Goal: Transaction & Acquisition: Purchase product/service

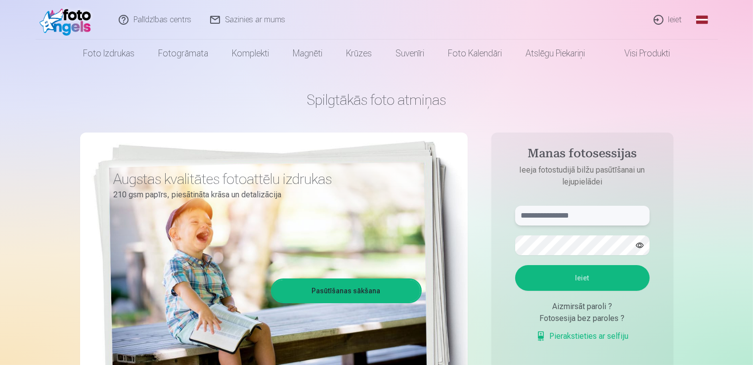
click at [591, 214] on input "text" at bounding box center [582, 216] width 134 height 20
type input "**********"
click at [570, 256] on form "**********" at bounding box center [582, 279] width 154 height 146
click at [577, 280] on button "Ieiet" at bounding box center [582, 278] width 134 height 26
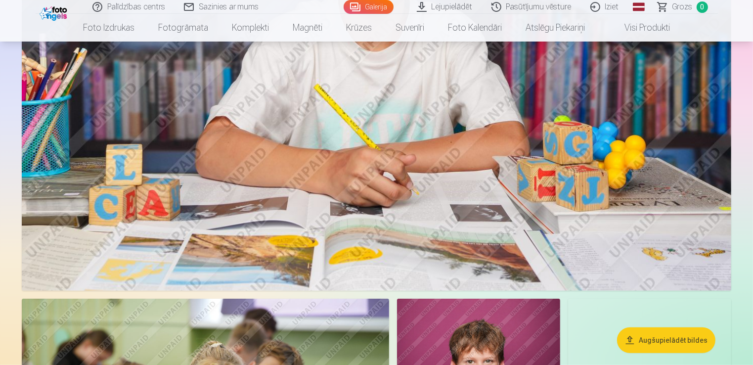
scroll to position [486, 0]
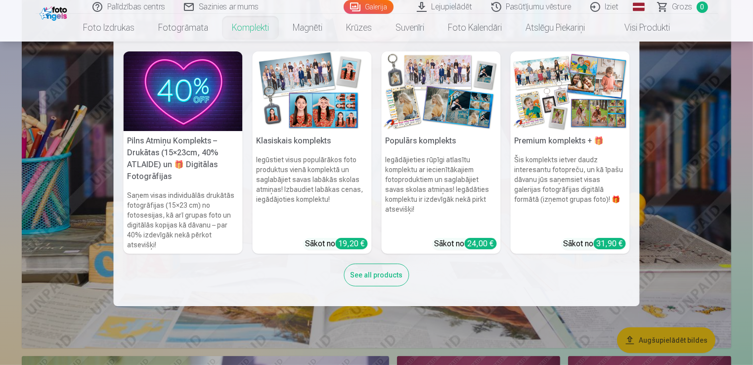
click at [250, 28] on link "Komplekti" at bounding box center [250, 28] width 61 height 28
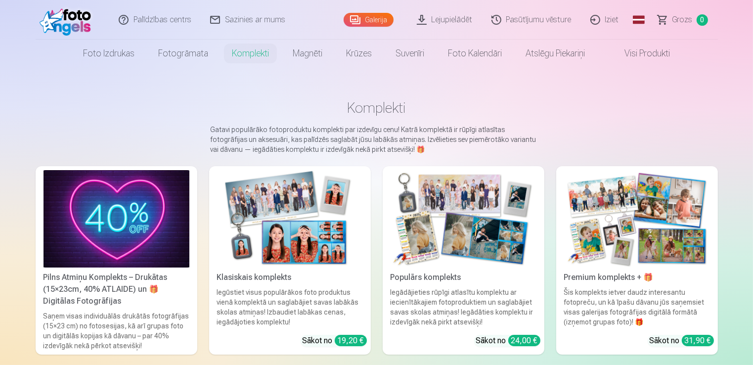
click at [276, 256] on img at bounding box center [290, 218] width 146 height 97
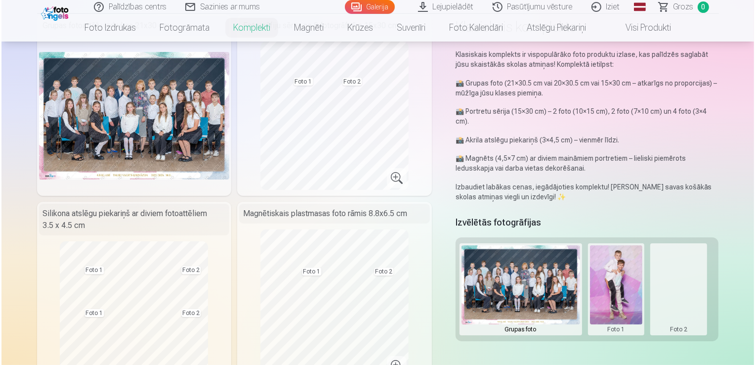
scroll to position [71, 0]
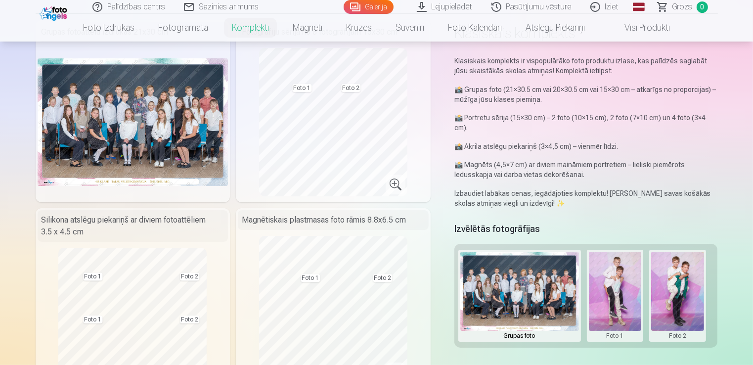
click at [626, 274] on button at bounding box center [615, 296] width 53 height 88
click at [616, 299] on button "Nomainiet foto" at bounding box center [614, 296] width 81 height 28
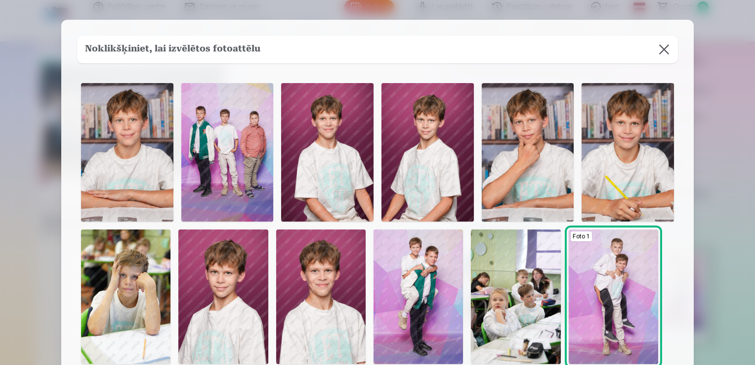
click at [617, 154] on img at bounding box center [628, 152] width 92 height 138
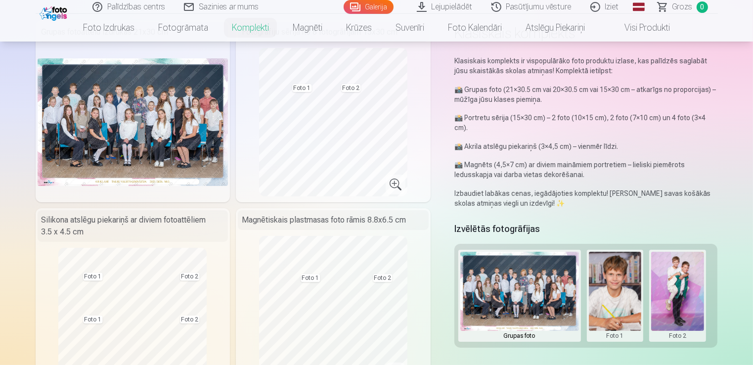
click at [680, 302] on button at bounding box center [677, 296] width 53 height 88
click at [682, 318] on div at bounding box center [376, 182] width 753 height 365
click at [674, 281] on button at bounding box center [677, 296] width 53 height 88
click at [675, 298] on button "Nomainiet foto" at bounding box center [677, 296] width 81 height 28
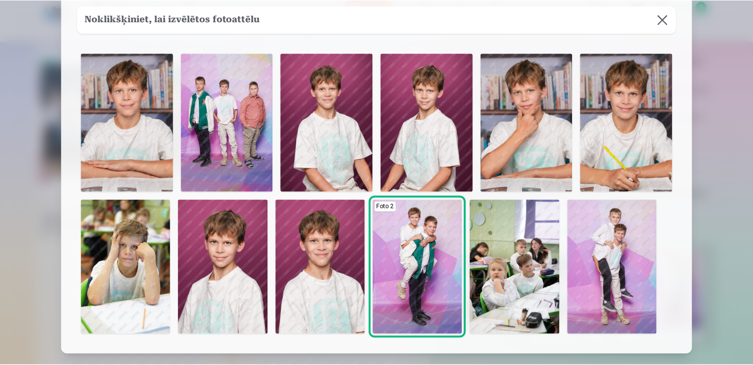
scroll to position [16, 0]
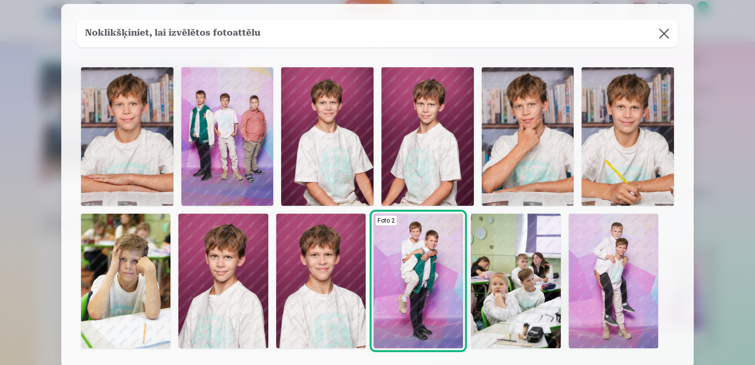
click at [421, 165] on img at bounding box center [428, 136] width 92 height 138
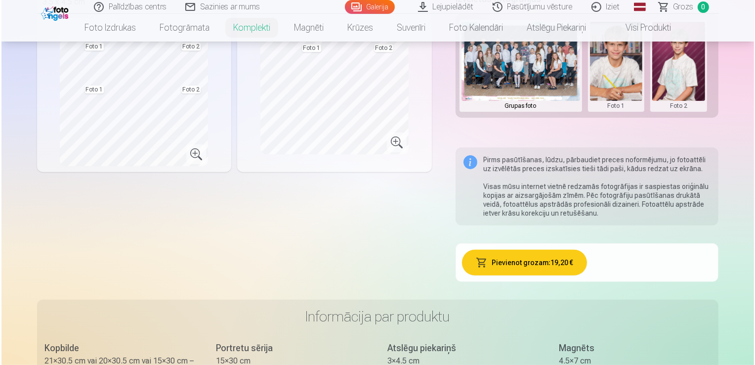
scroll to position [311, 0]
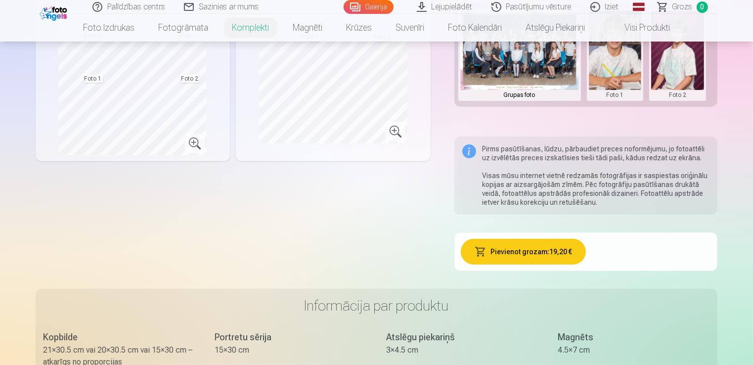
drag, startPoint x: 438, startPoint y: 294, endPoint x: 512, endPoint y: 353, distance: 95.3
click at [512, 353] on div "3×4.5 cm" at bounding box center [462, 350] width 152 height 12
click at [528, 246] on button "Pievienot grozam : 19,20 €" at bounding box center [523, 252] width 125 height 26
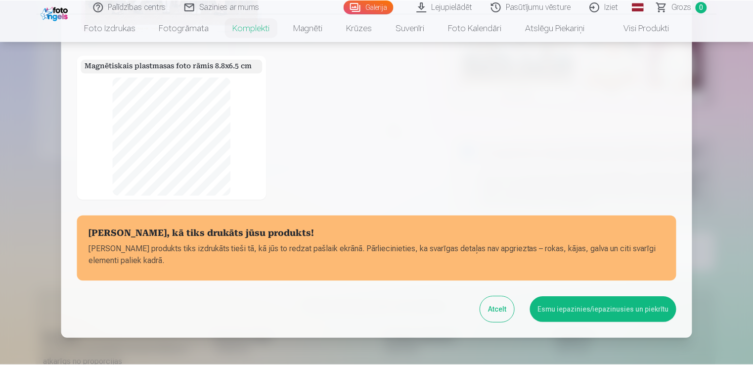
scroll to position [152, 0]
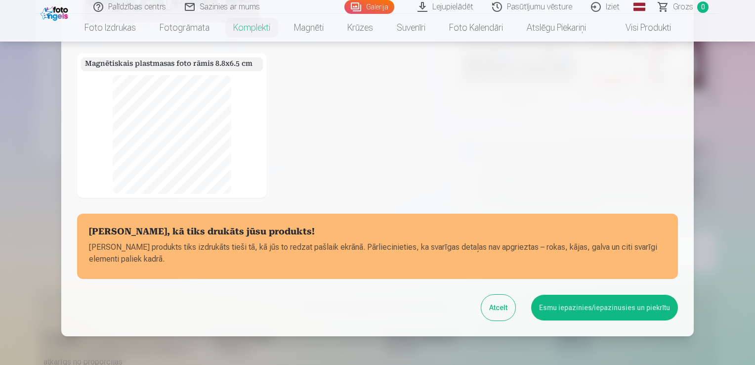
click at [578, 311] on button "Esmu iepazinies/iepazinusies un piekrītu" at bounding box center [604, 308] width 147 height 26
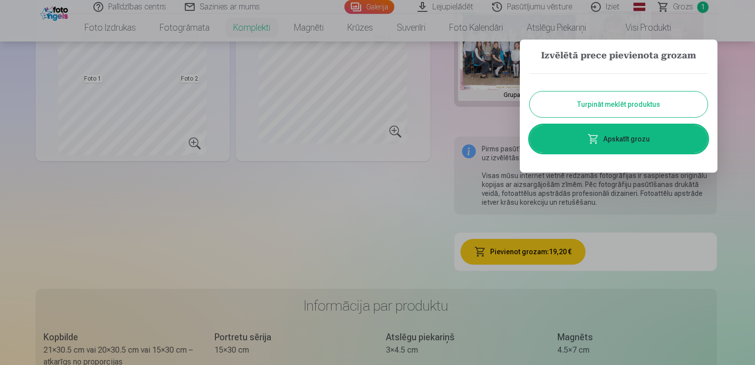
click at [338, 235] on div at bounding box center [377, 182] width 755 height 365
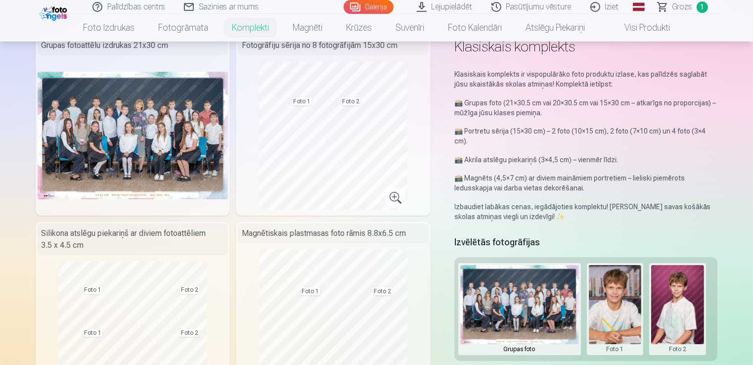
scroll to position [0, 0]
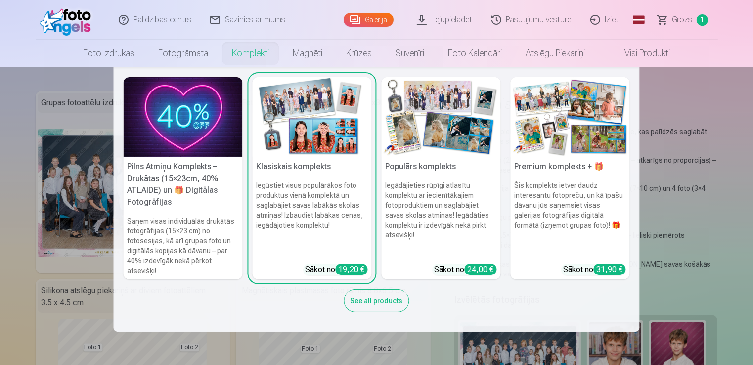
click at [165, 146] on img at bounding box center [183, 117] width 119 height 80
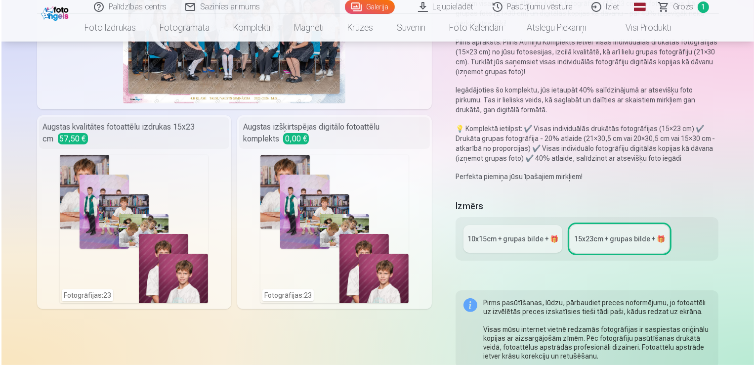
scroll to position [164, 0]
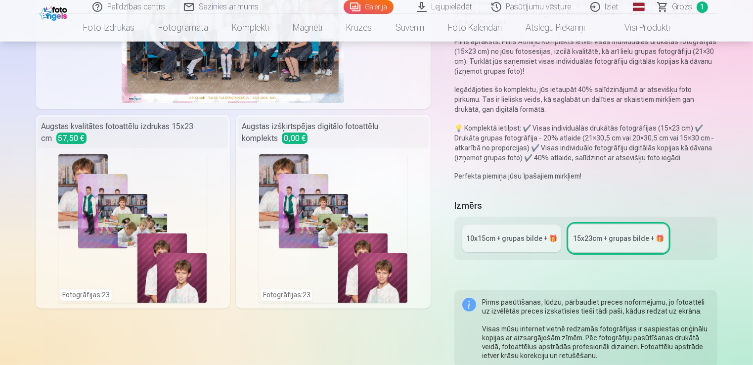
click at [295, 293] on div "Fotogrāfijas : 23" at bounding box center [333, 228] width 148 height 148
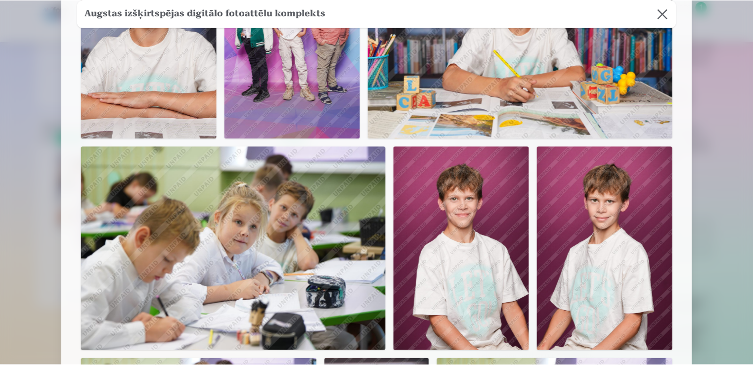
scroll to position [85, 0]
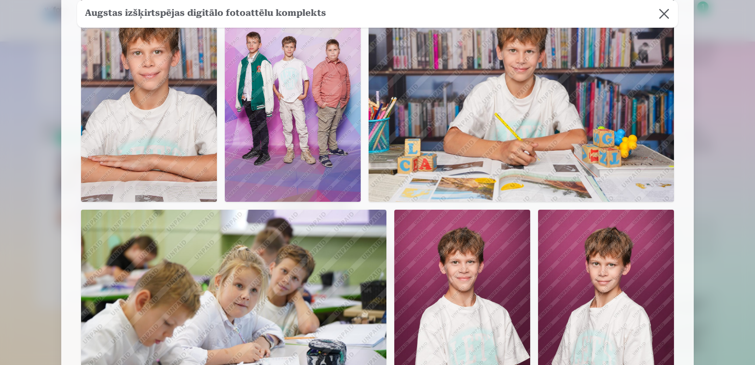
click at [669, 15] on button at bounding box center [665, 14] width 28 height 28
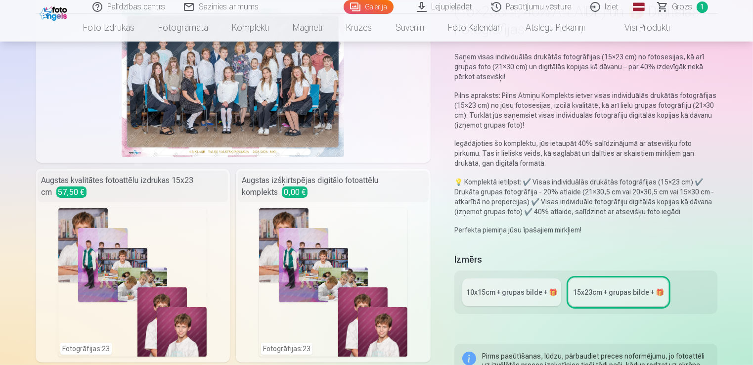
scroll to position [109, 0]
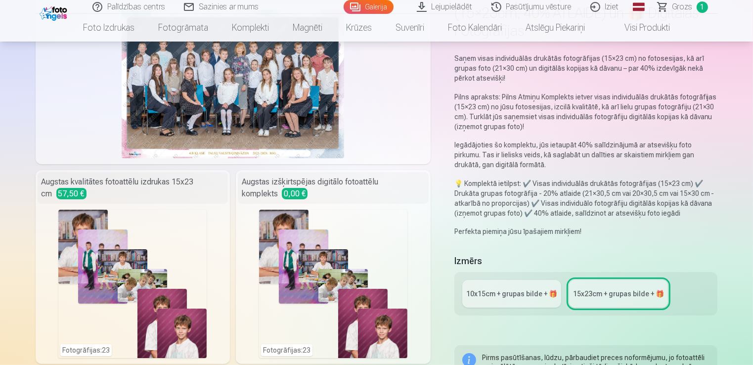
click at [316, 251] on div "Fotogrāfijas : 23" at bounding box center [333, 284] width 148 height 148
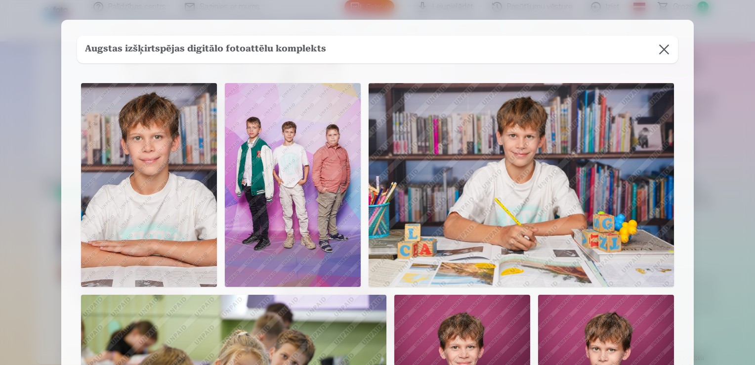
click at [662, 50] on button at bounding box center [665, 50] width 28 height 28
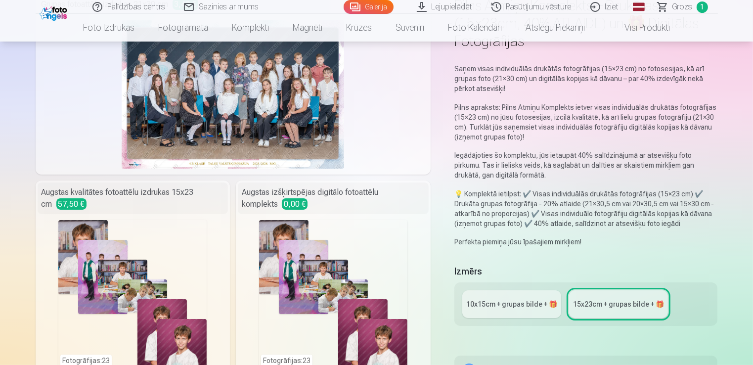
scroll to position [0, 0]
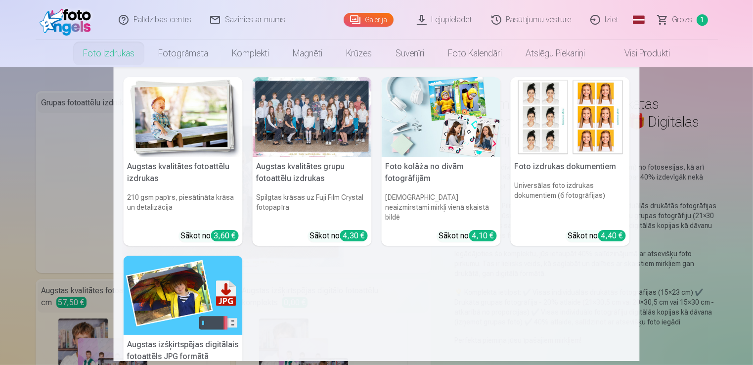
click at [102, 54] on link "Foto izdrukas" at bounding box center [108, 54] width 75 height 28
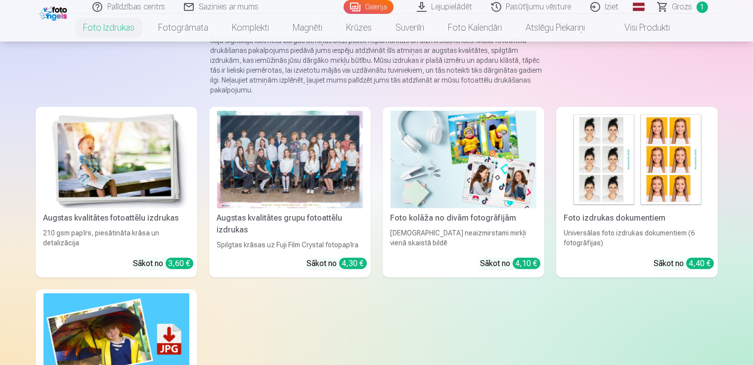
scroll to position [85, 0]
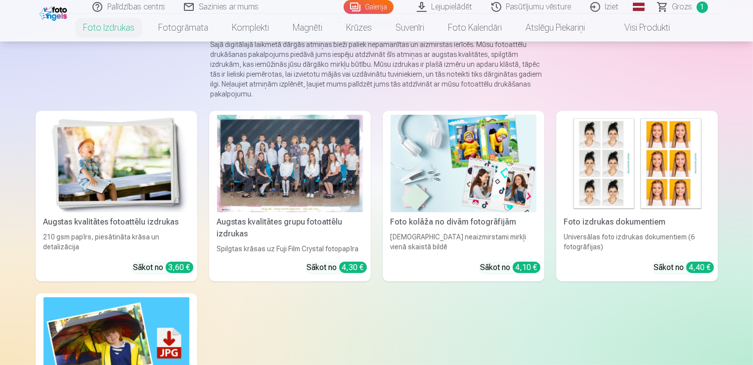
click at [126, 179] on img at bounding box center [116, 163] width 146 height 97
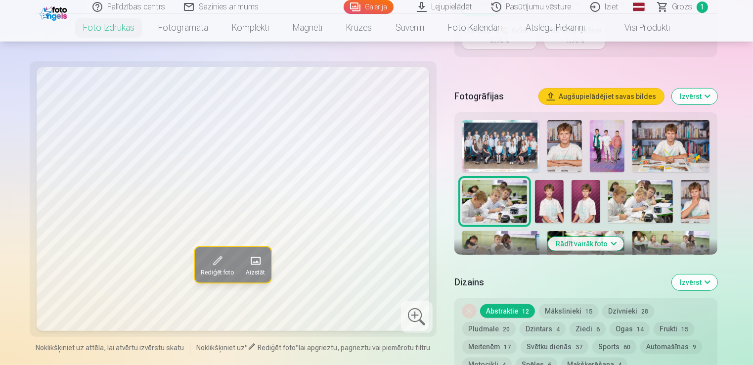
scroll to position [286, 0]
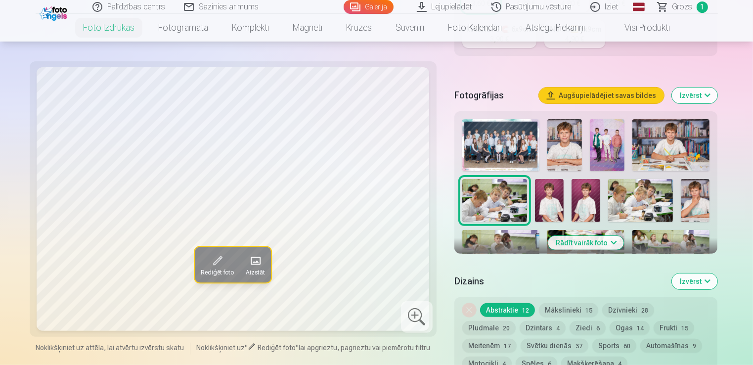
click at [590, 244] on button "Rādīt vairāk foto" at bounding box center [586, 243] width 76 height 14
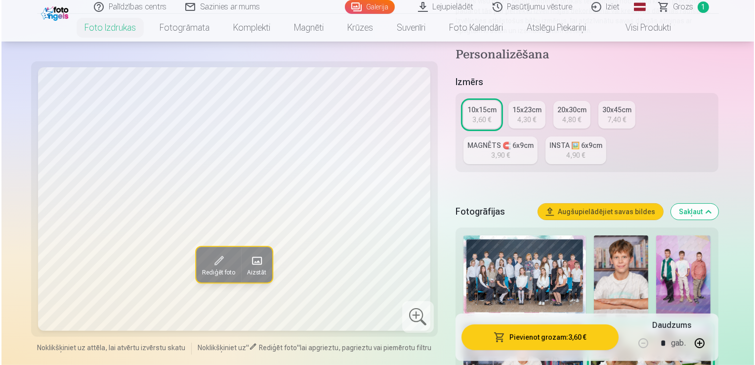
scroll to position [170, 0]
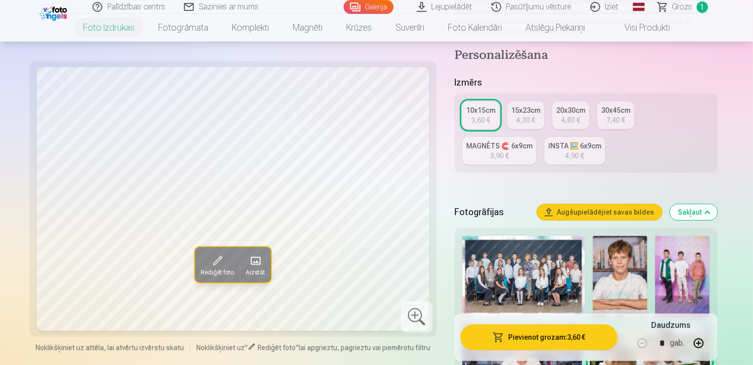
click at [694, 270] on img at bounding box center [682, 277] width 54 height 82
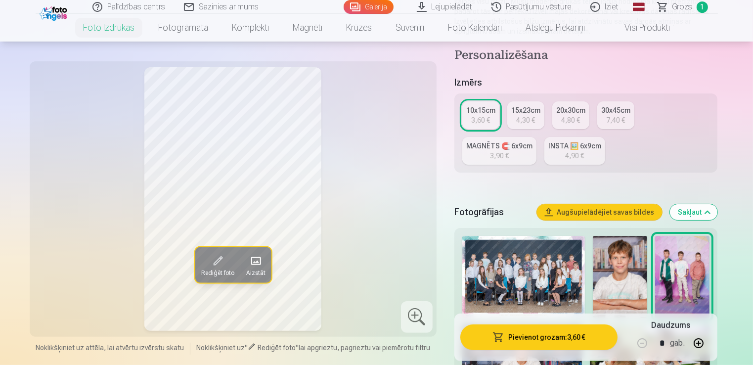
click at [512, 341] on button "Pievienot grozam : 3,60 €" at bounding box center [539, 337] width 158 height 26
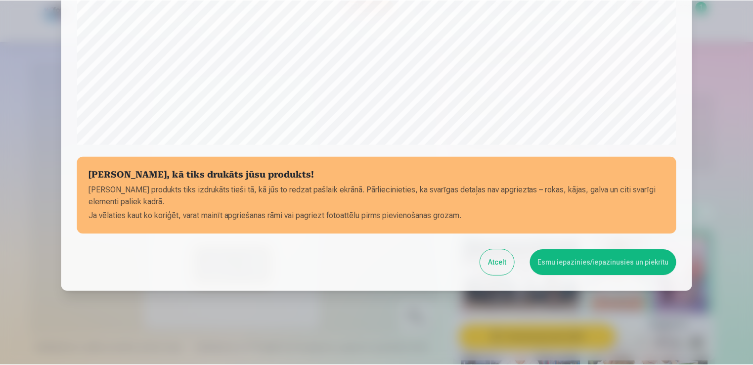
scroll to position [347, 0]
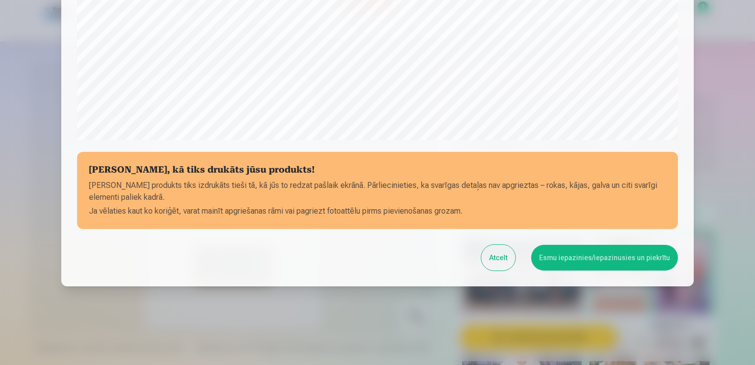
click at [593, 254] on button "Esmu iepazinies/iepazinusies un piekrītu" at bounding box center [604, 258] width 147 height 26
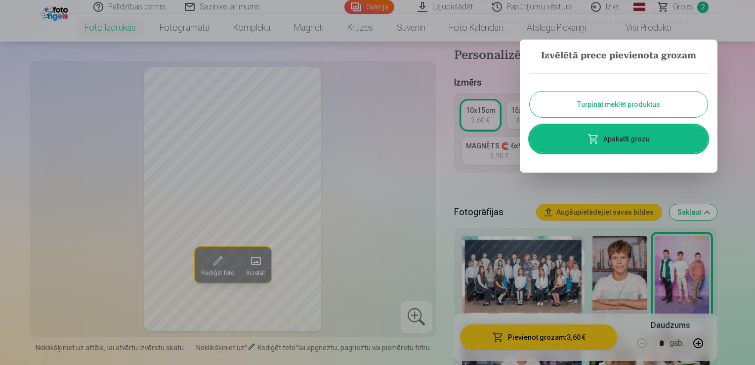
click at [632, 131] on link "Apskatīt grozu" at bounding box center [619, 139] width 178 height 28
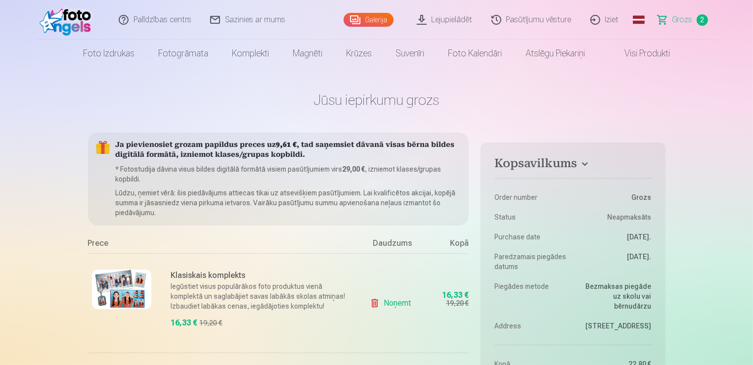
click at [536, 19] on link "Pasūtījumu vēsture" at bounding box center [531, 20] width 99 height 40
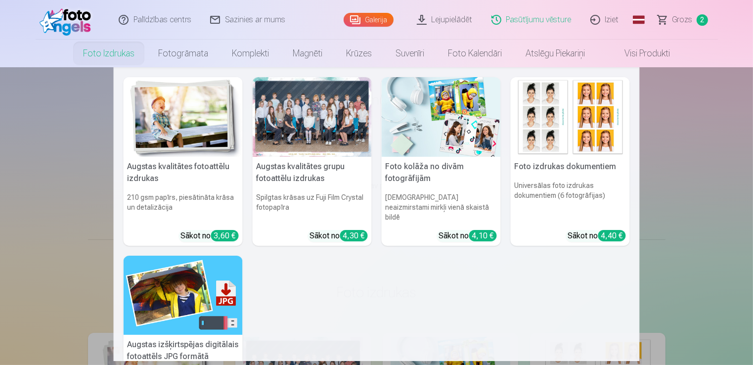
click at [101, 52] on link "Foto izdrukas" at bounding box center [108, 54] width 75 height 28
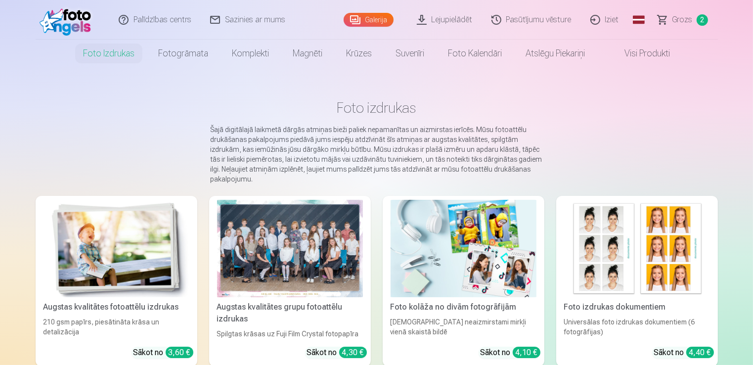
click at [659, 52] on link "Visi produkti" at bounding box center [639, 54] width 85 height 28
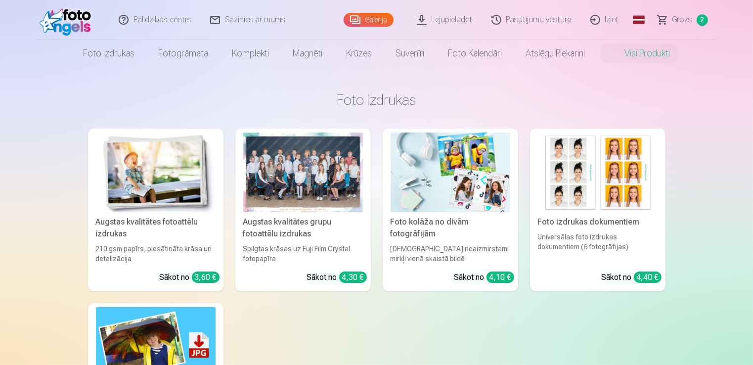
click at [618, 185] on img at bounding box center [598, 172] width 120 height 80
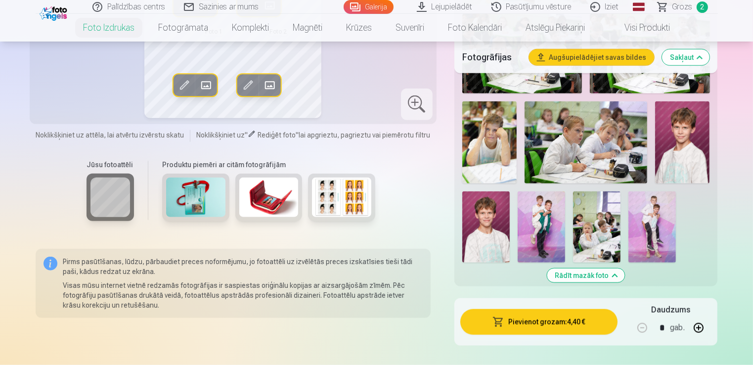
scroll to position [915, 0]
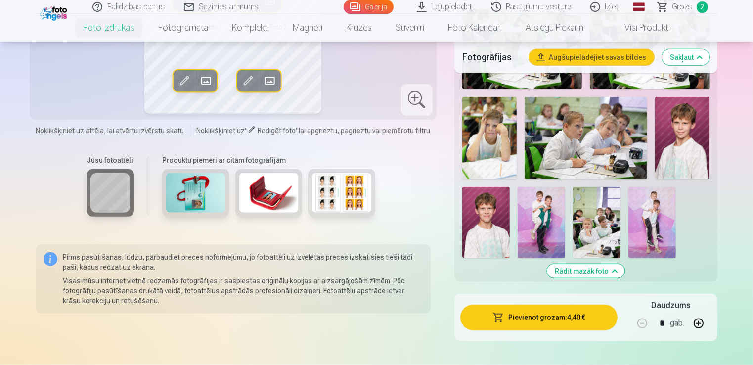
click at [688, 141] on img at bounding box center [682, 138] width 54 height 82
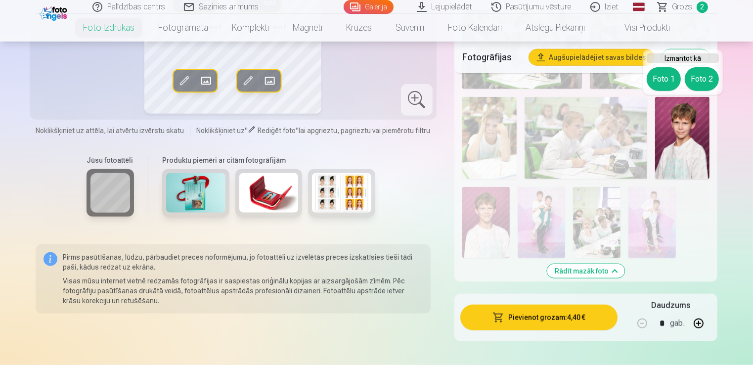
click at [704, 78] on button "Foto 2" at bounding box center [702, 79] width 34 height 24
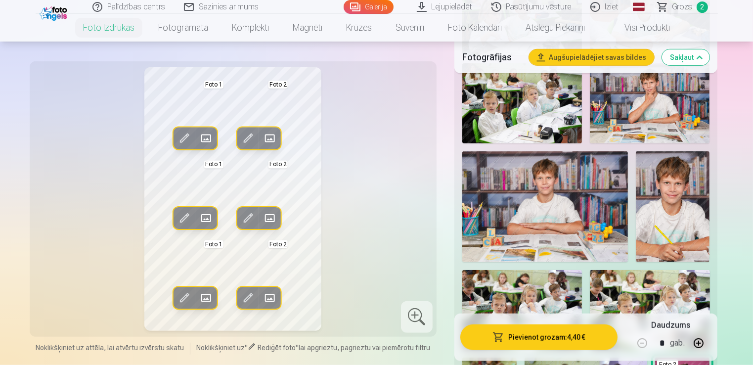
scroll to position [653, 0]
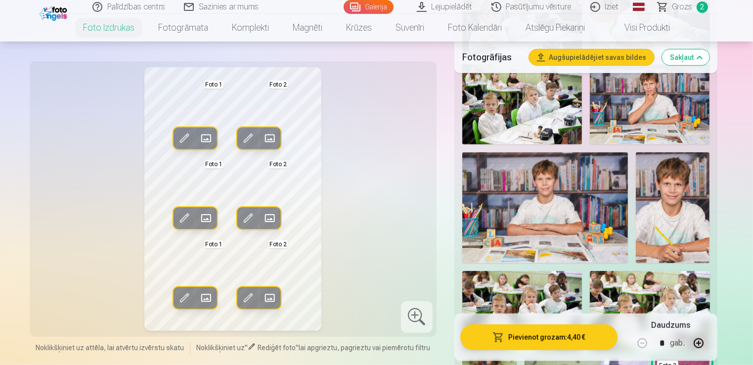
click at [250, 294] on span at bounding box center [248, 298] width 16 height 16
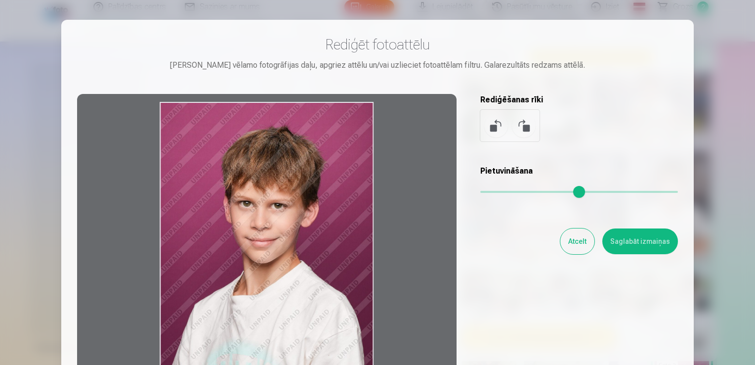
drag, startPoint x: 295, startPoint y: 225, endPoint x: 294, endPoint y: 263, distance: 38.6
click at [294, 263] on div at bounding box center [267, 249] width 380 height 310
click at [634, 237] on button "Saglabāt izmaiņas" at bounding box center [641, 241] width 76 height 26
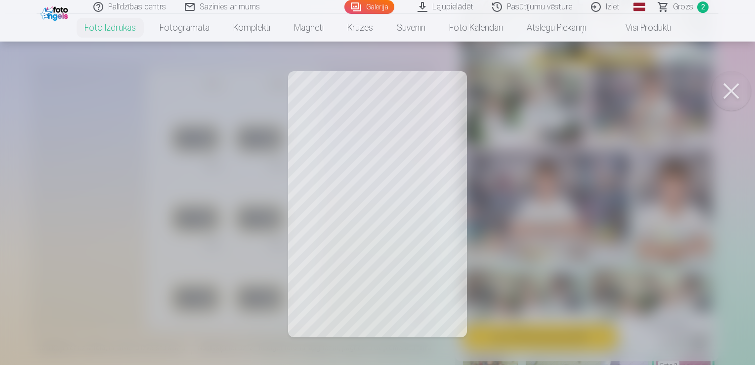
click at [319, 218] on div at bounding box center [377, 182] width 755 height 365
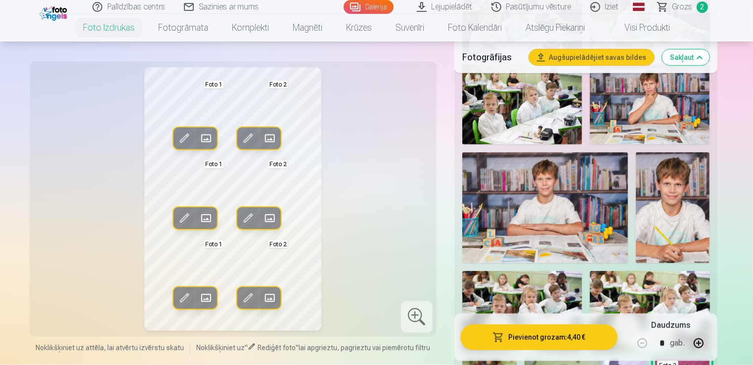
click at [183, 295] on span at bounding box center [184, 298] width 16 height 16
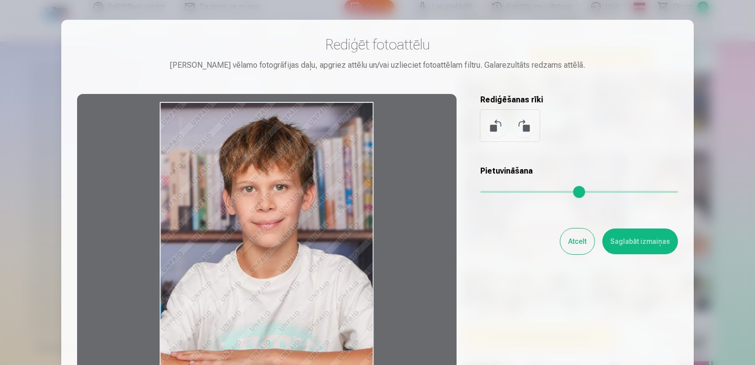
drag, startPoint x: 302, startPoint y: 206, endPoint x: 289, endPoint y: 279, distance: 74.9
click at [289, 279] on div at bounding box center [267, 249] width 380 height 310
click at [650, 240] on button "Saglabāt izmaiņas" at bounding box center [641, 241] width 76 height 26
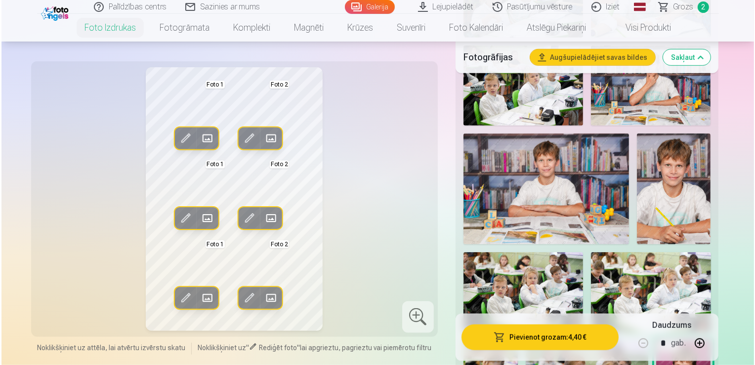
scroll to position [674, 0]
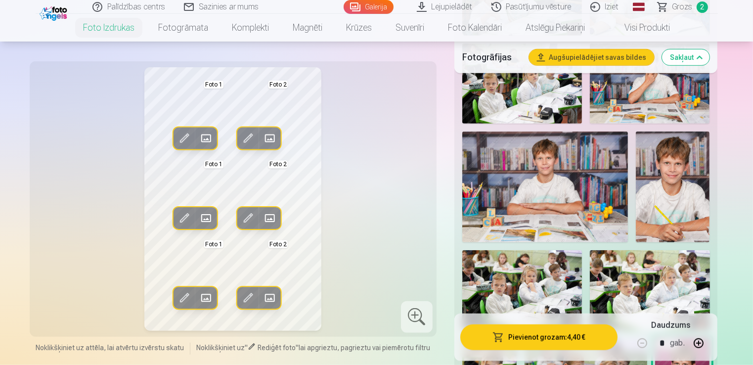
click at [520, 334] on button "Pievienot grozam : 4,40 €" at bounding box center [539, 337] width 158 height 26
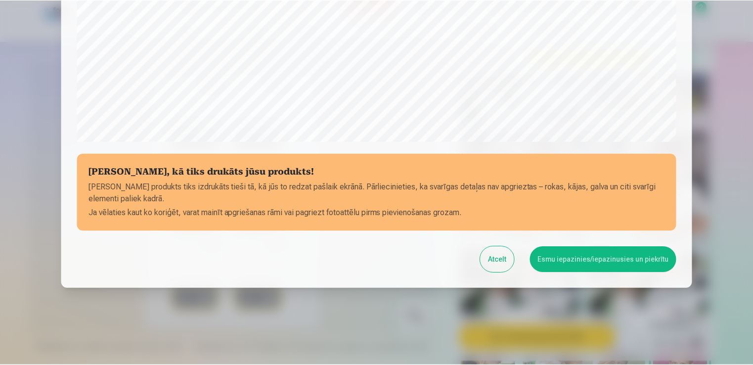
scroll to position [347, 0]
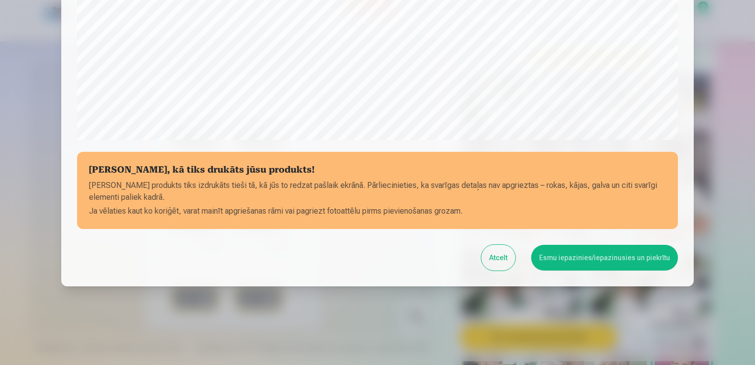
click at [604, 256] on button "Esmu iepazinies/iepazinusies un piekrītu" at bounding box center [604, 258] width 147 height 26
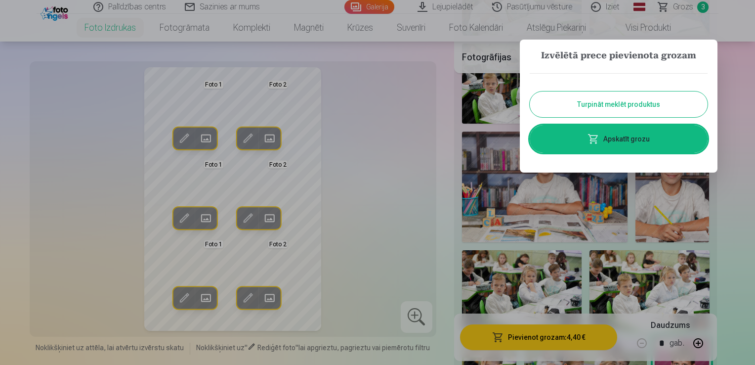
click at [626, 140] on link "Apskatīt grozu" at bounding box center [619, 139] width 178 height 28
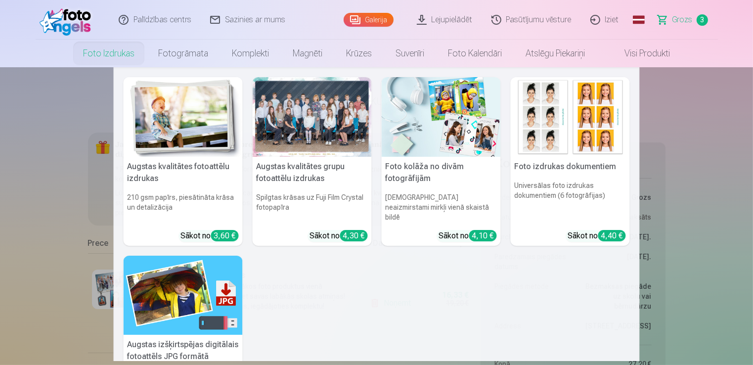
click at [99, 54] on link "Foto izdrukas" at bounding box center [108, 54] width 75 height 28
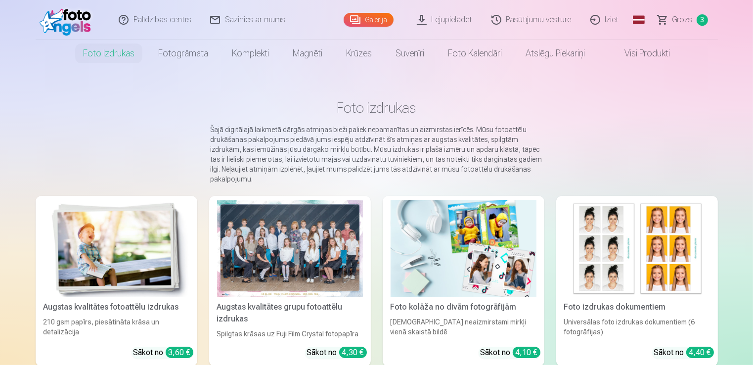
click at [127, 240] on img at bounding box center [116, 248] width 146 height 97
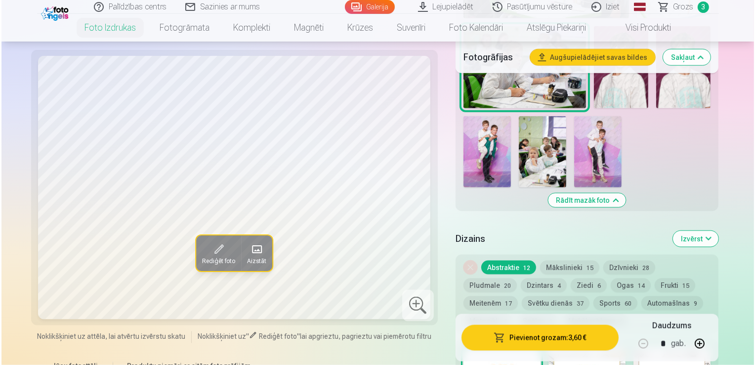
scroll to position [1217, 0]
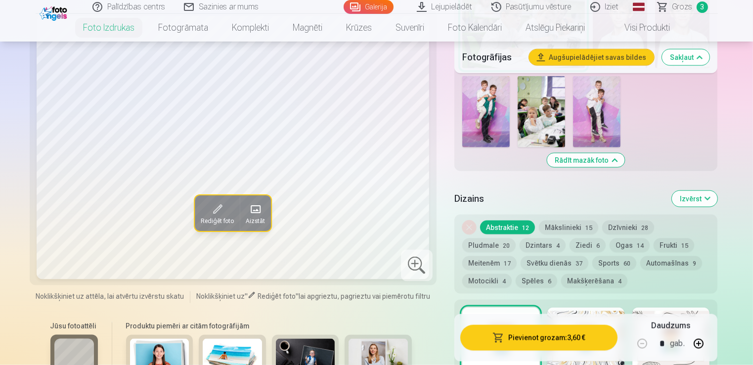
click at [482, 102] on img at bounding box center [485, 111] width 47 height 71
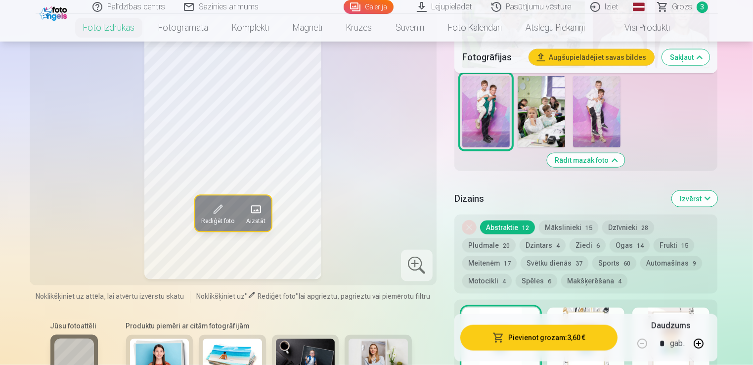
click at [546, 338] on button "Pievienot grozam : 3,60 €" at bounding box center [539, 337] width 158 height 26
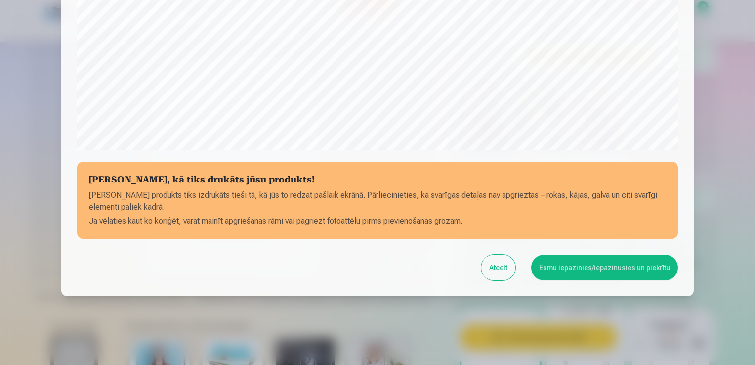
scroll to position [347, 0]
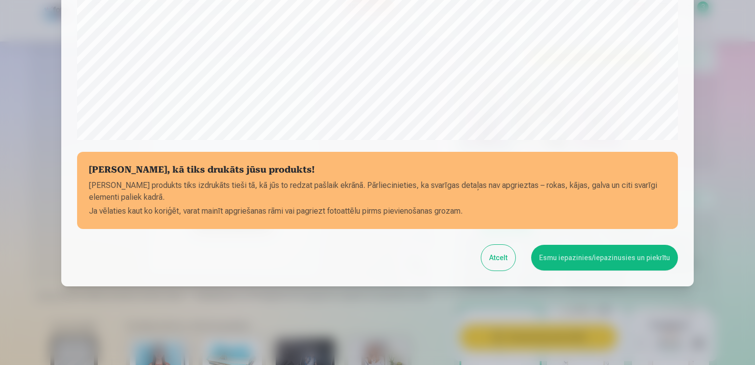
click at [576, 262] on button "Esmu iepazinies/iepazinusies un piekrītu" at bounding box center [604, 258] width 147 height 26
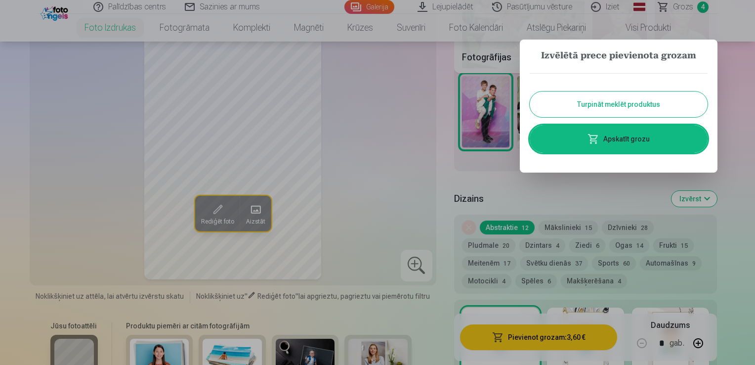
click at [495, 180] on div at bounding box center [377, 182] width 755 height 365
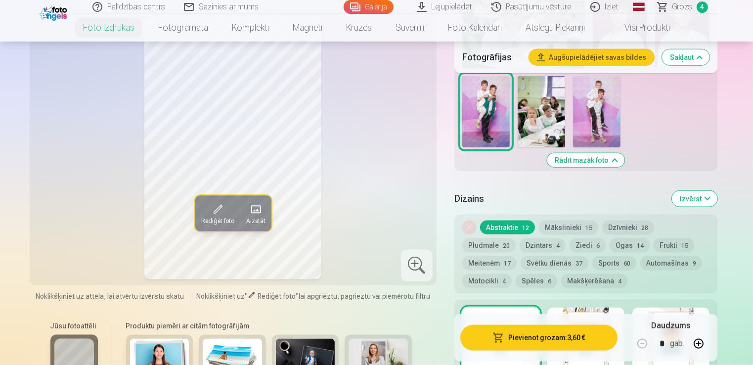
click at [590, 120] on img at bounding box center [596, 111] width 47 height 71
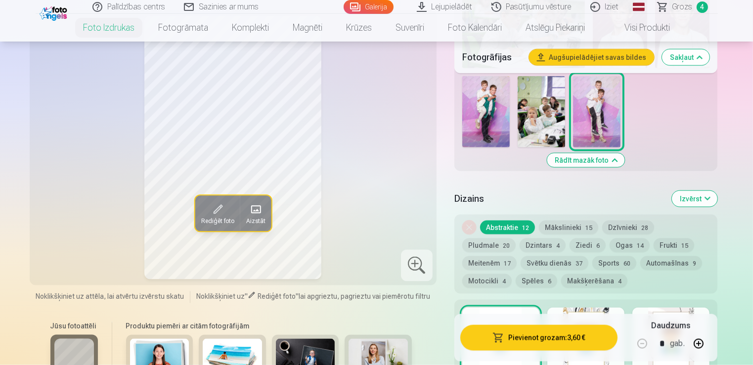
click at [507, 334] on button "Pievienot grozam : 3,60 €" at bounding box center [539, 337] width 158 height 26
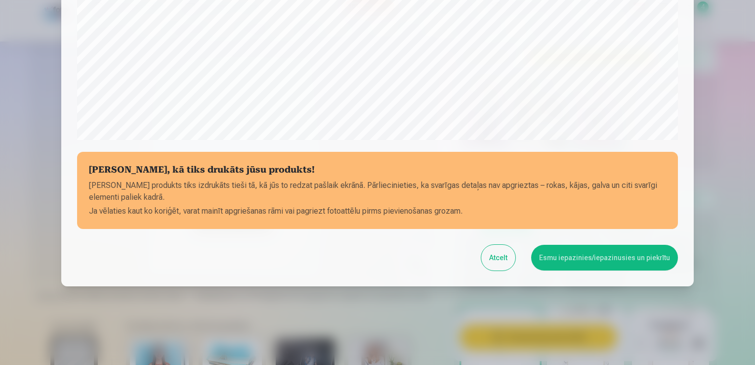
click at [617, 256] on button "Esmu iepazinies/iepazinusies un piekrītu" at bounding box center [604, 258] width 147 height 26
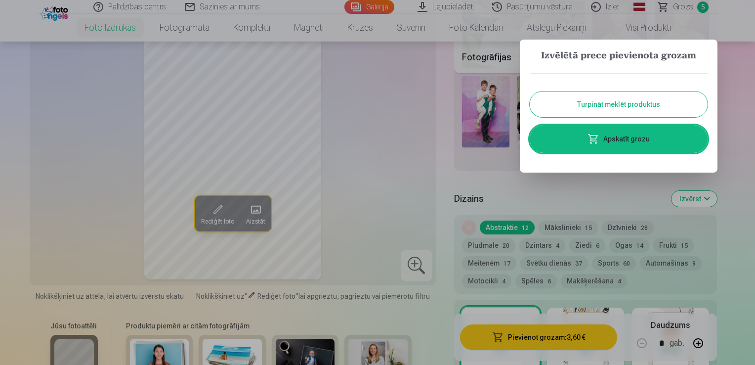
click at [633, 139] on link "Apskatīt grozu" at bounding box center [619, 139] width 178 height 28
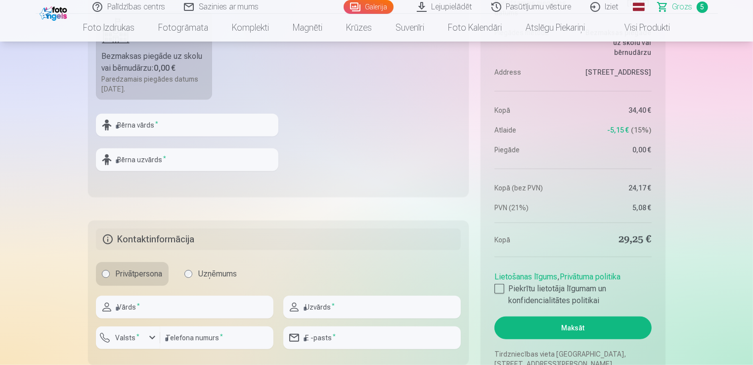
scroll to position [812, 0]
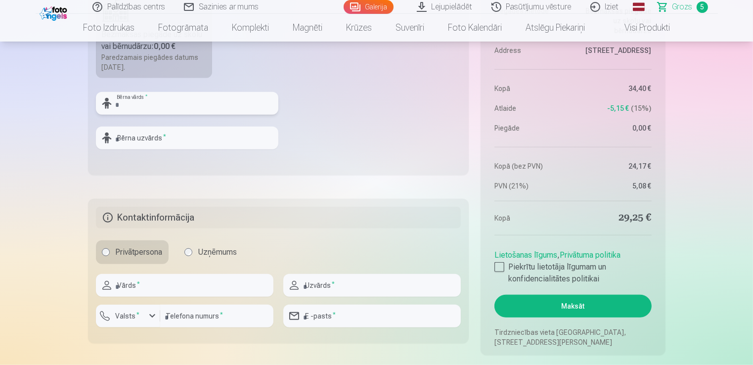
click at [137, 105] on input "text" at bounding box center [187, 103] width 182 height 23
type input "******"
click at [137, 136] on input "text" at bounding box center [187, 138] width 182 height 23
type input "********"
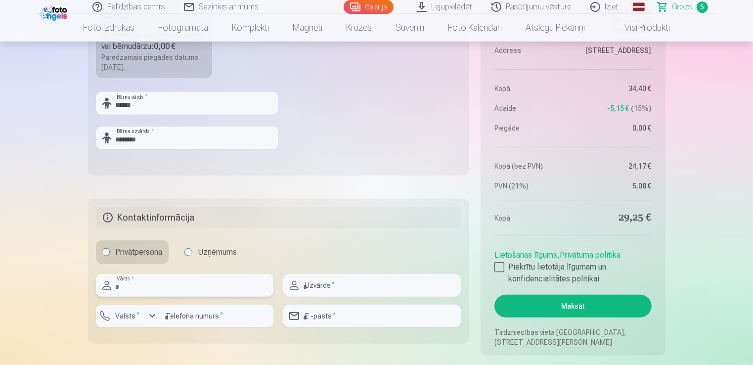
click at [137, 289] on input "text" at bounding box center [184, 285] width 177 height 23
type input "******"
click at [305, 292] on input "text" at bounding box center [371, 285] width 177 height 23
type input "********"
click at [199, 321] on input "number" at bounding box center [216, 315] width 113 height 23
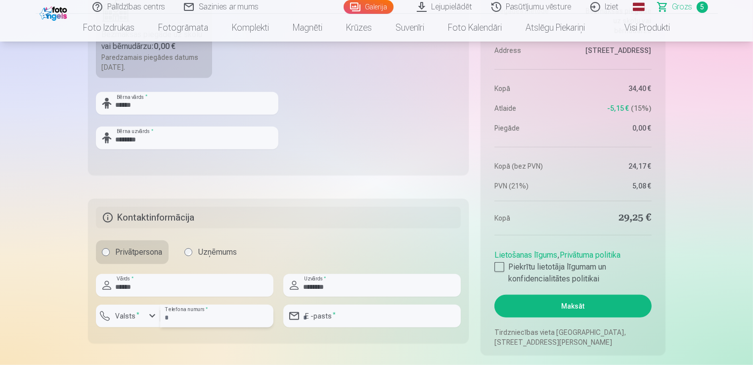
type input "********"
click at [347, 321] on input "email" at bounding box center [371, 315] width 177 height 23
click at [446, 340] on fieldset "**********" at bounding box center [278, 271] width 381 height 144
click at [395, 311] on input "**********" at bounding box center [371, 315] width 177 height 23
click at [494, 295] on button "Maksāt" at bounding box center [572, 306] width 157 height 23
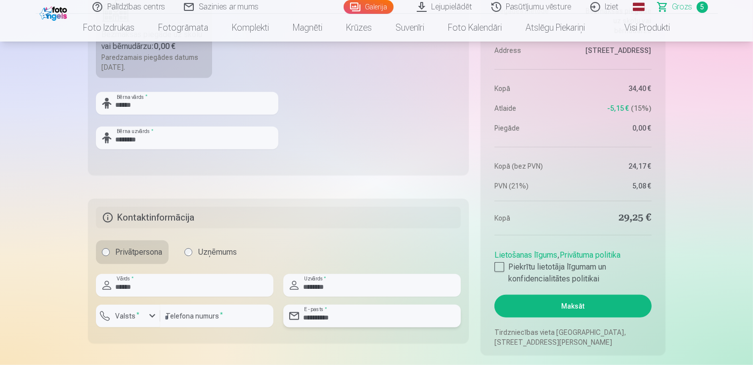
click at [406, 312] on input "**********" at bounding box center [371, 315] width 177 height 23
click at [361, 328] on div at bounding box center [371, 331] width 177 height 8
click at [390, 318] on input "**********" at bounding box center [371, 315] width 177 height 23
type input "**********"
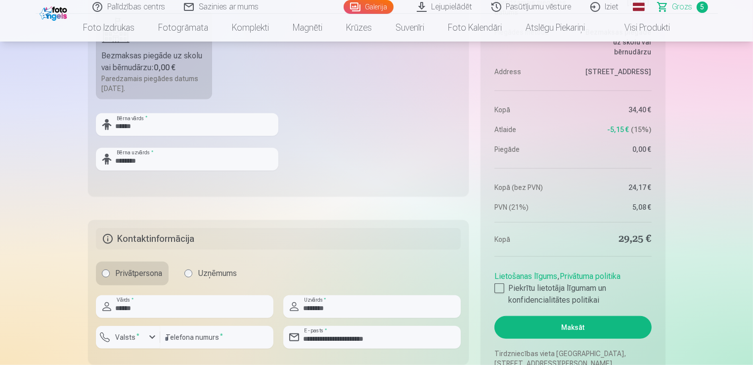
scroll to position [791, 0]
click at [498, 285] on div at bounding box center [499, 288] width 10 height 10
click at [578, 327] on button "Maksāt" at bounding box center [572, 327] width 157 height 23
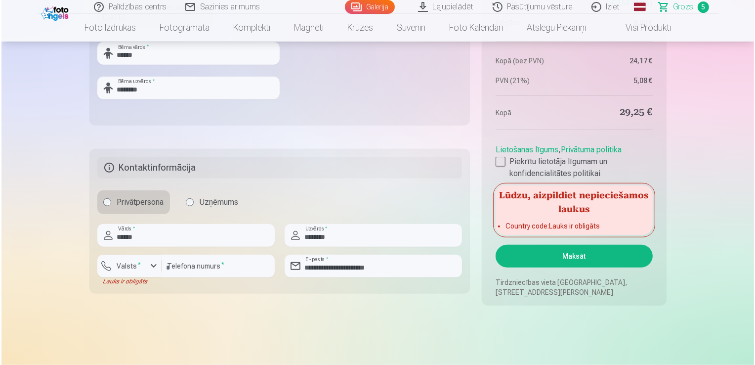
scroll to position [862, 0]
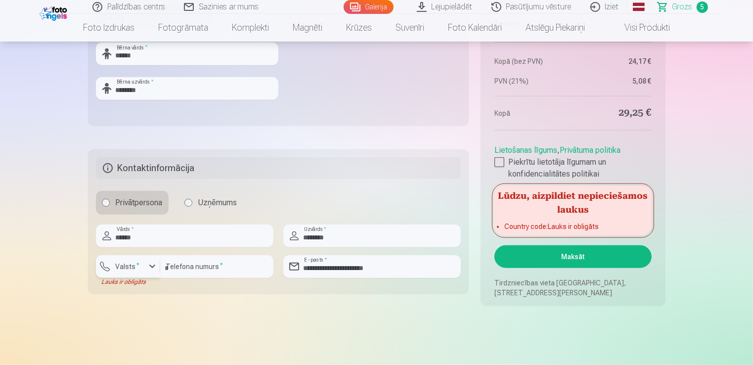
click at [131, 266] on label "Valsts *" at bounding box center [128, 266] width 32 height 10
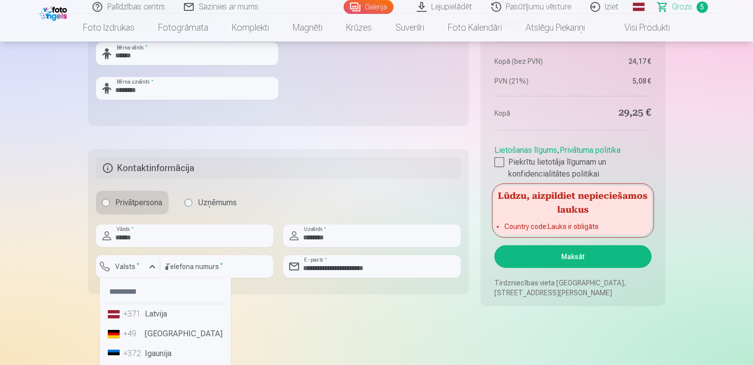
click at [145, 313] on li "+371 Latvija" at bounding box center [165, 314] width 123 height 20
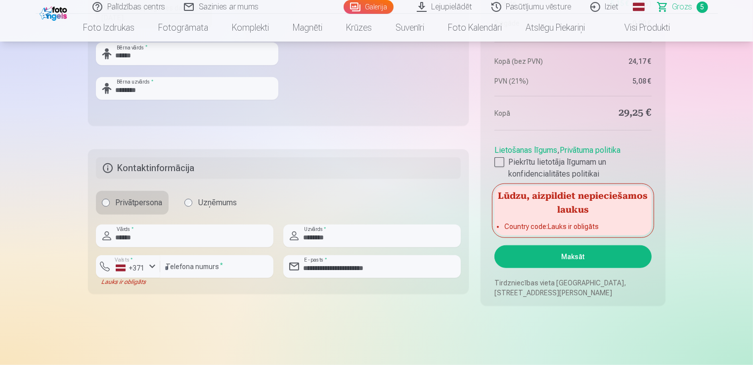
click at [565, 260] on button "Maksāt" at bounding box center [572, 256] width 157 height 23
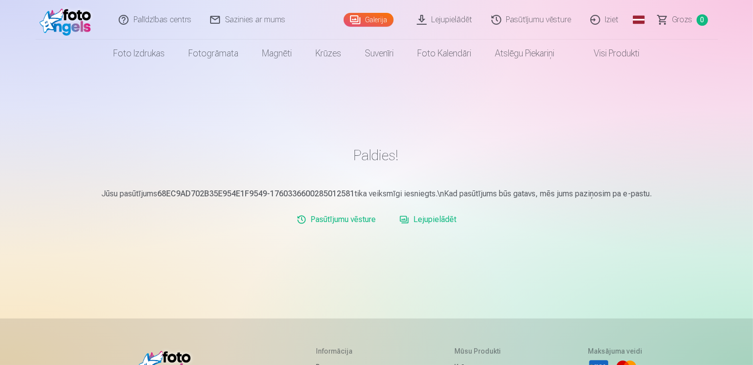
click at [437, 18] on link "Lejupielādēt" at bounding box center [445, 20] width 75 height 40
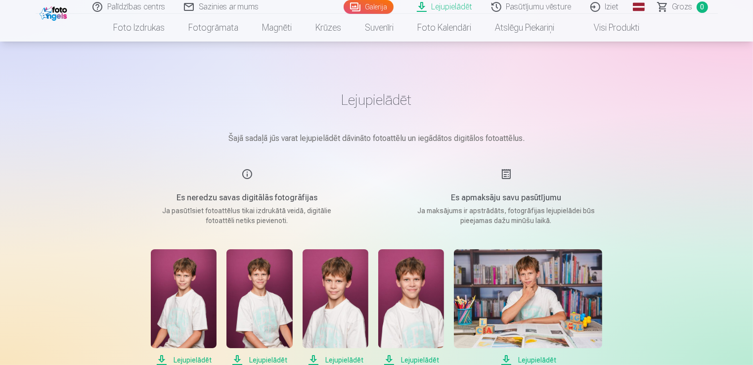
scroll to position [103, 0]
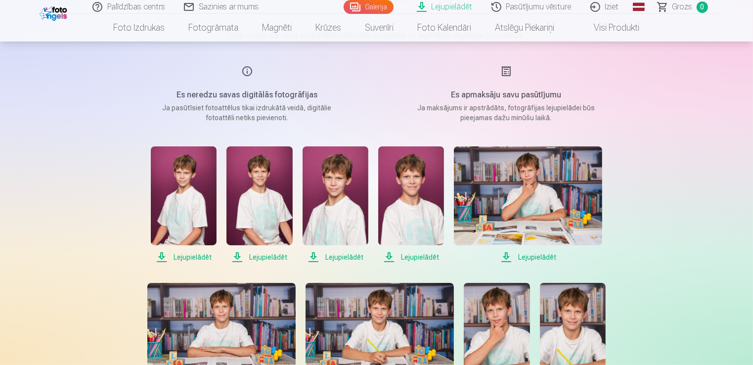
click at [190, 257] on span "Lejupielādēt" at bounding box center [184, 257] width 66 height 12
click at [269, 259] on span "Lejupielādēt" at bounding box center [259, 257] width 66 height 12
click at [335, 258] on span "Lejupielādēt" at bounding box center [336, 257] width 66 height 12
click at [421, 257] on span "Lejupielādēt" at bounding box center [411, 257] width 66 height 12
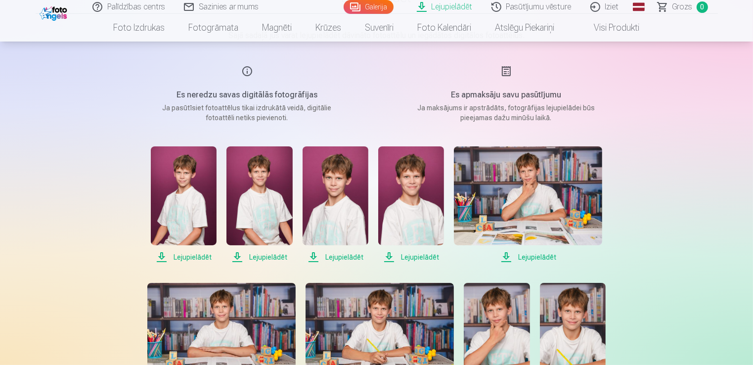
click at [527, 256] on span "Lejupielādēt" at bounding box center [528, 257] width 148 height 12
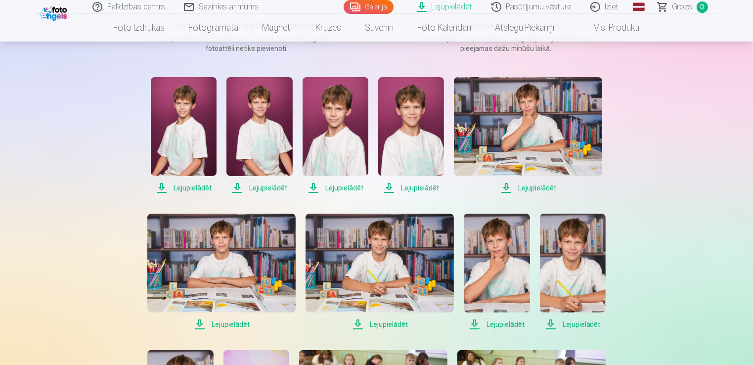
scroll to position [179, 0]
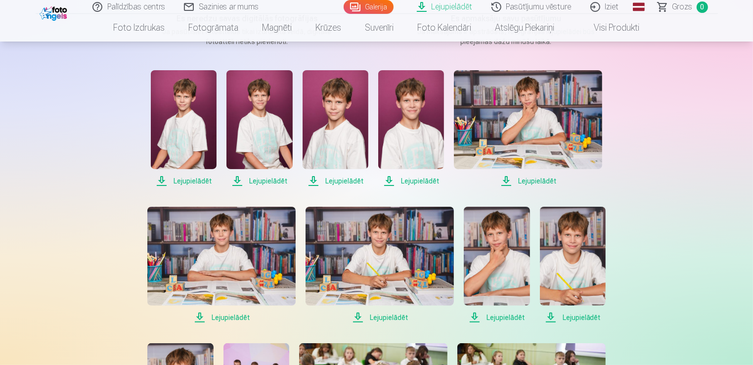
click at [221, 319] on span "Lejupielādēt" at bounding box center [221, 317] width 148 height 12
click at [377, 317] on span "Lejupielādēt" at bounding box center [379, 317] width 148 height 12
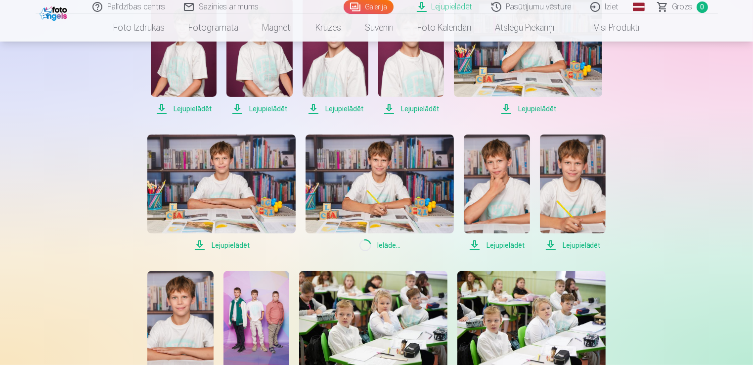
scroll to position [251, 0]
click at [483, 244] on span "Lejupielādēt" at bounding box center [497, 245] width 66 height 12
click at [563, 246] on span "Lejupielādēt" at bounding box center [573, 245] width 66 height 12
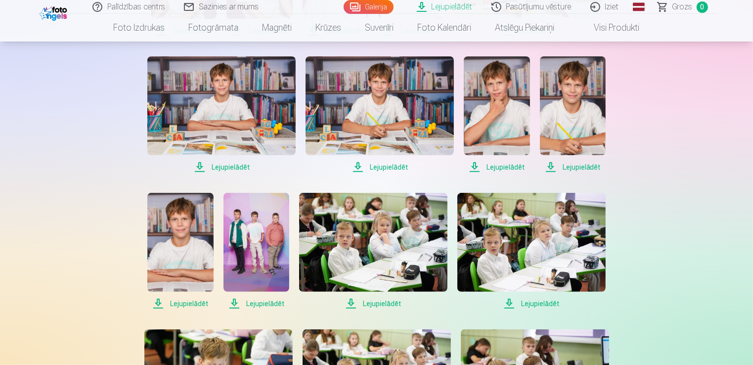
scroll to position [337, 0]
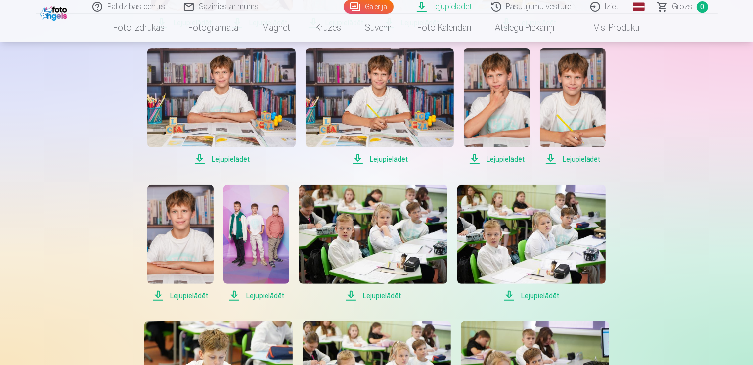
click at [168, 296] on span "Lejupielādēt" at bounding box center [180, 296] width 66 height 12
click at [257, 297] on span "Lejupielādēt" at bounding box center [256, 296] width 66 height 12
click at [380, 296] on span "Lejupielādēt" at bounding box center [373, 296] width 148 height 12
click at [427, 302] on div "Lejupielādēt Lejupielādēt Lejupielādēt Lejupielādēt Lejupielādēt Lejupielādēt L…" at bounding box center [377, 311] width 494 height 799
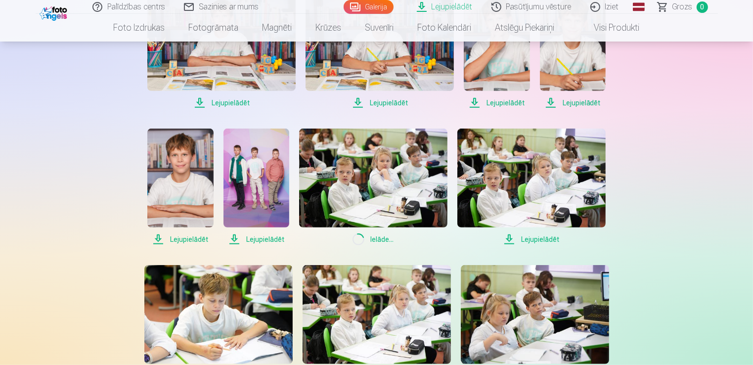
scroll to position [397, 0]
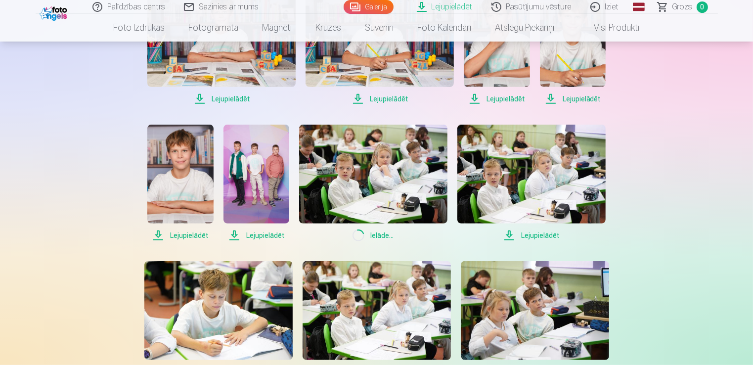
click at [379, 236] on span "Loading... Ielāde ..." at bounding box center [373, 235] width 148 height 12
click at [423, 234] on span "Lejupielādēt" at bounding box center [373, 235] width 148 height 12
click at [701, 228] on div "Palīdzības centrs Sazinies ar mums Galerija Lejupielādēt Pasūtījumu vēsture Izi…" at bounding box center [376, 286] width 753 height 1367
click at [535, 235] on span "Lejupielādēt" at bounding box center [531, 235] width 148 height 12
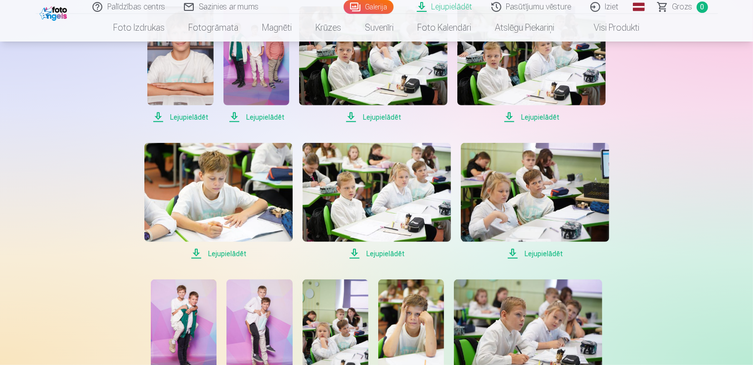
scroll to position [516, 0]
click at [235, 256] on span "Lejupielādēt" at bounding box center [218, 253] width 148 height 12
click at [378, 255] on span "Lejupielādēt" at bounding box center [377, 253] width 148 height 12
click at [689, 237] on div "Palīdzības centrs Sazinies ar mums Galerija Lejupielādēt Pasūtījumu vēsture Izi…" at bounding box center [376, 167] width 753 height 1367
click at [537, 253] on span "Lejupielādēt" at bounding box center [535, 253] width 148 height 12
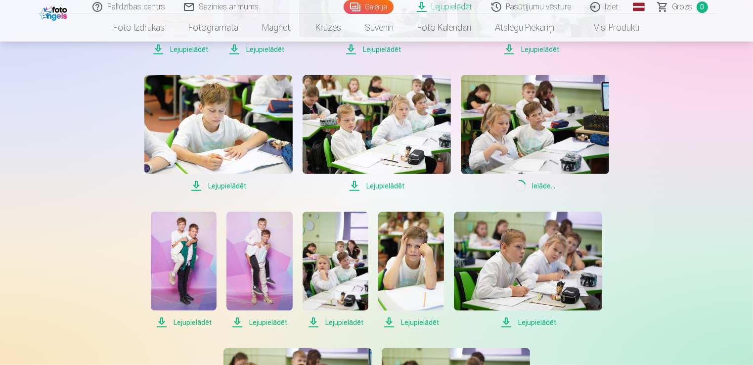
scroll to position [601, 0]
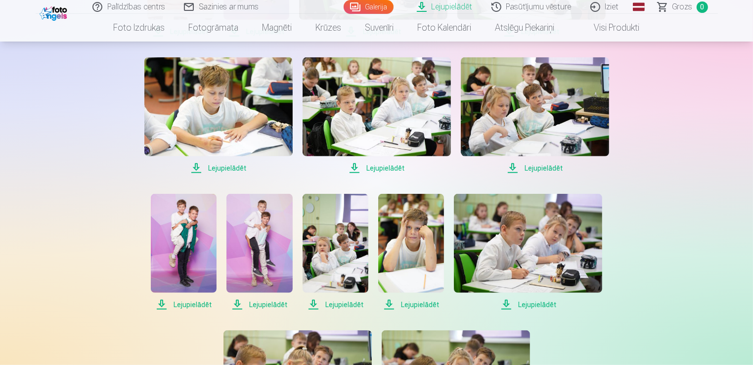
click at [197, 304] on span "Lejupielādēt" at bounding box center [184, 305] width 66 height 12
click at [256, 304] on span "Lejupielādēt" at bounding box center [259, 305] width 66 height 12
click at [345, 305] on span "Lejupielādēt" at bounding box center [336, 305] width 66 height 12
click at [413, 303] on span "Lejupielādēt" at bounding box center [411, 305] width 66 height 12
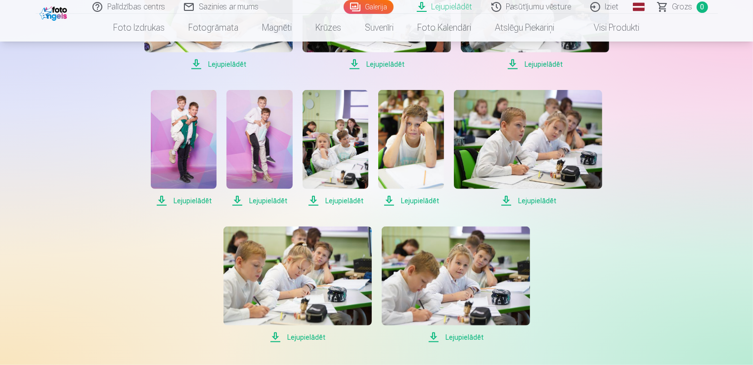
scroll to position [710, 0]
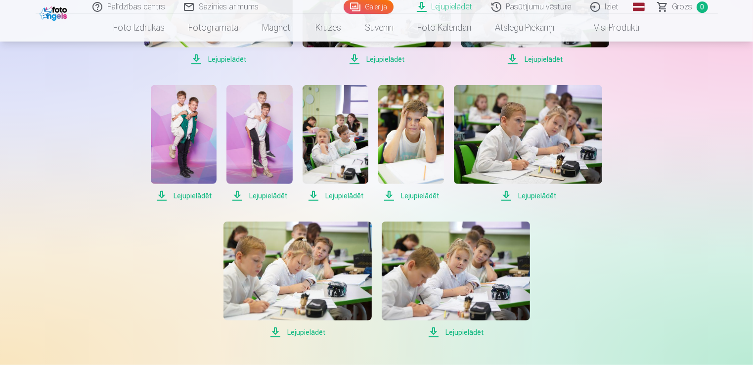
click at [307, 331] on span "Lejupielādēt" at bounding box center [297, 332] width 148 height 12
click at [464, 331] on span "Lejupielādēt" at bounding box center [456, 332] width 148 height 12
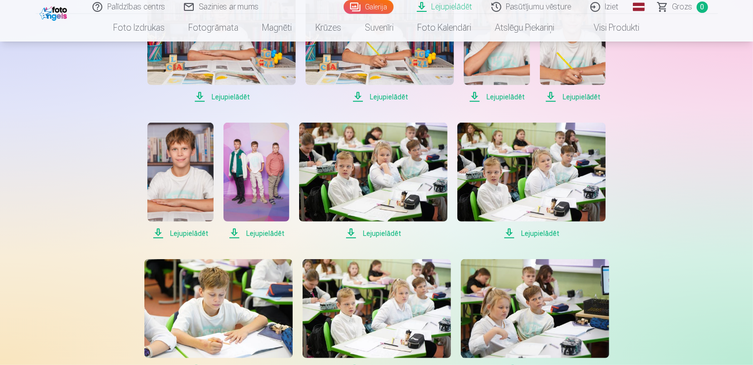
scroll to position [0, 0]
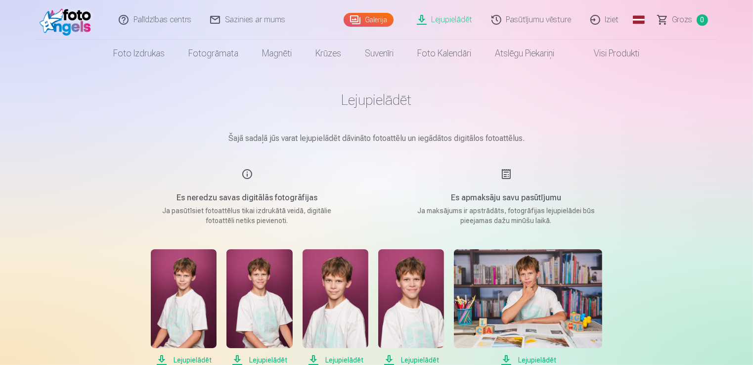
click at [608, 19] on link "Iziet" at bounding box center [604, 20] width 47 height 40
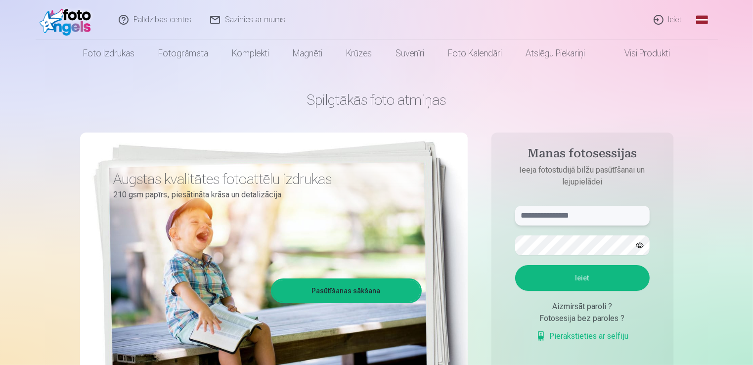
click at [544, 217] on input "text" at bounding box center [582, 216] width 134 height 20
type input "**********"
click at [557, 272] on button "Ieiet" at bounding box center [582, 278] width 134 height 26
